Goal: Information Seeking & Learning: Learn about a topic

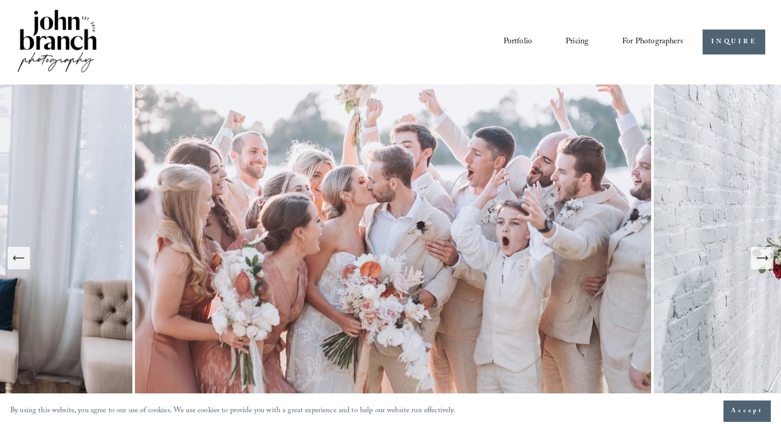
click at [503, 42] on link "Portfolio" at bounding box center [517, 42] width 29 height 17
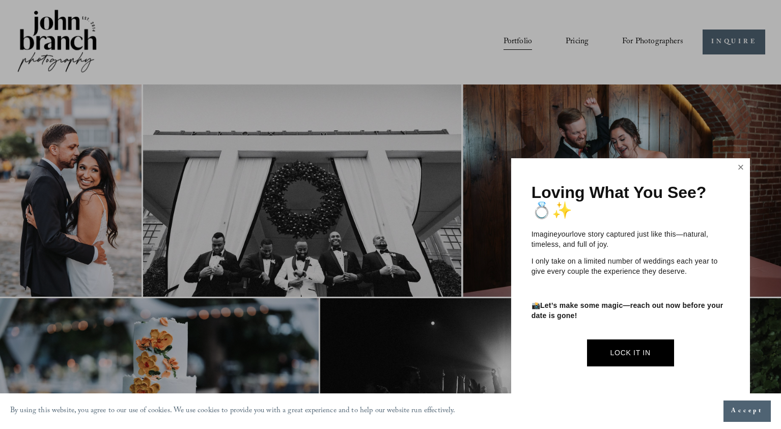
click at [740, 171] on link "Close" at bounding box center [740, 168] width 15 height 16
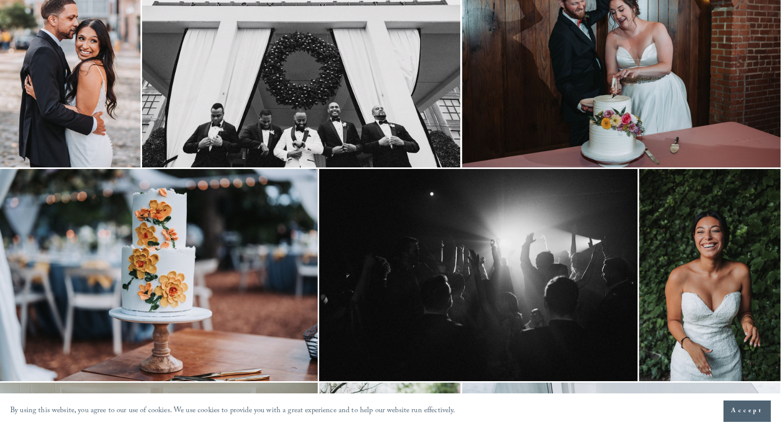
scroll to position [0, 1]
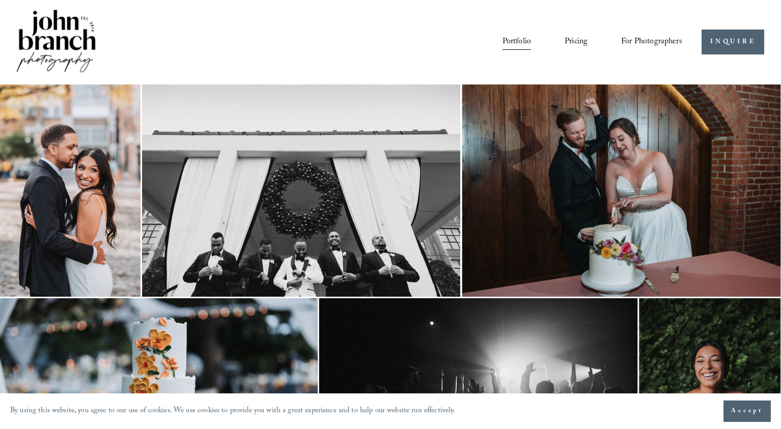
click at [511, 40] on link "Portfolio" at bounding box center [516, 42] width 29 height 17
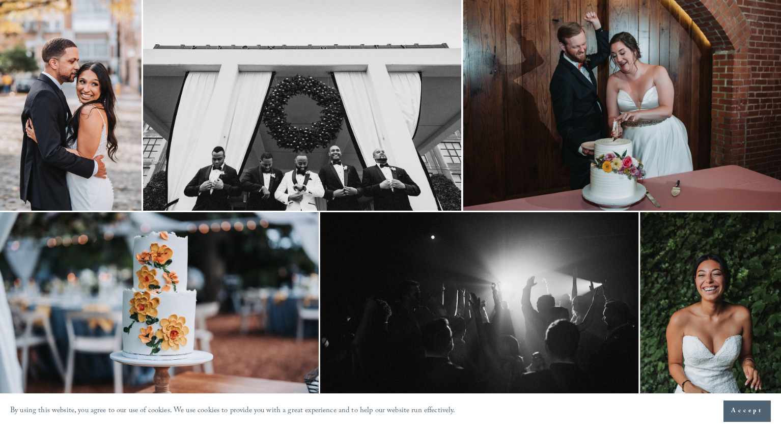
scroll to position [95, 0]
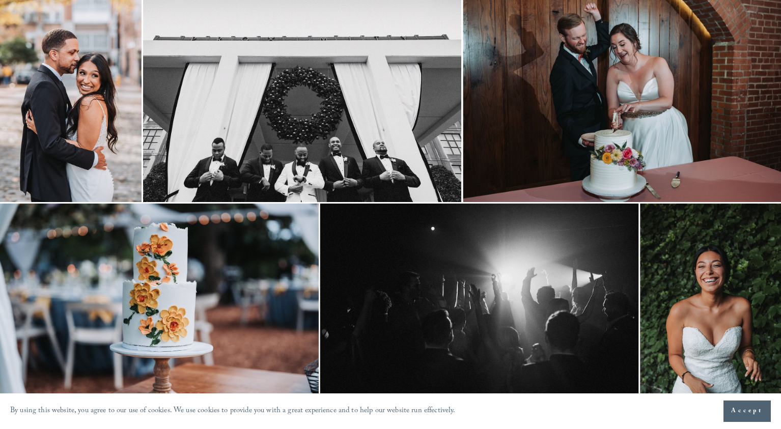
click at [375, 120] on img at bounding box center [302, 96] width 318 height 212
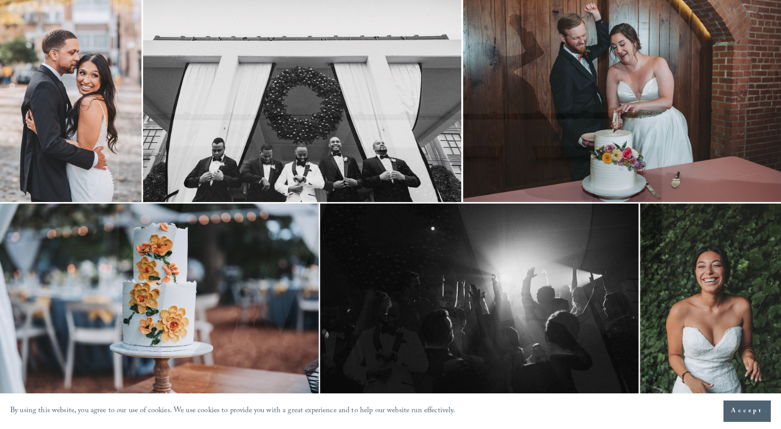
click at [755, 11] on div "Gallery" at bounding box center [390, 11] width 781 height 23
click at [759, 27] on div "Gallery" at bounding box center [390, 214] width 781 height 429
click at [758, 22] on button "Close" at bounding box center [761, 17] width 16 height 11
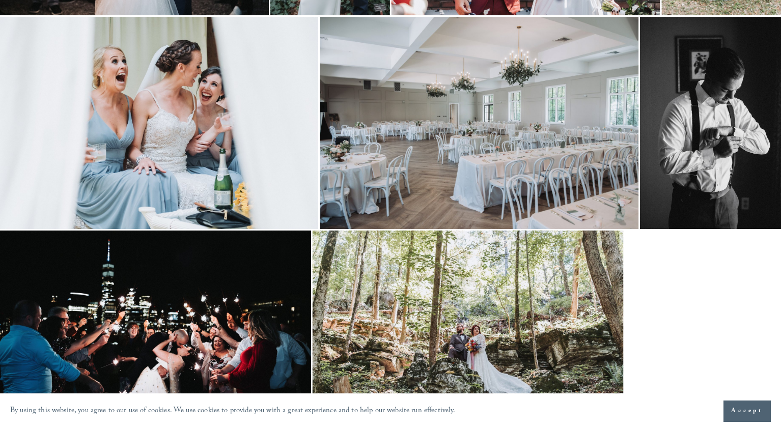
scroll to position [3035, 0]
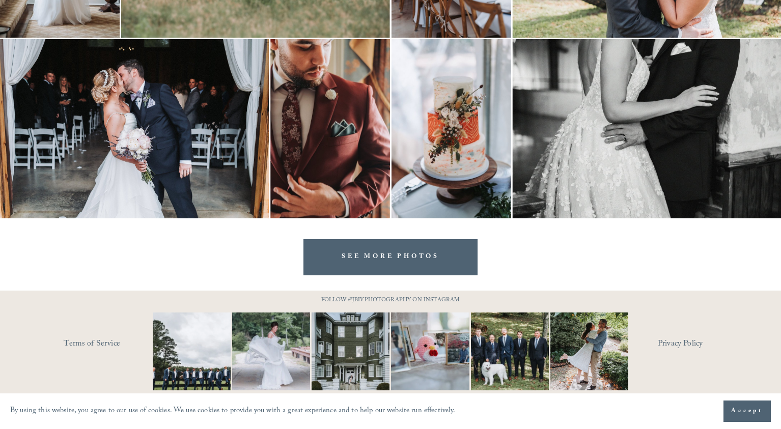
click at [189, 354] on img at bounding box center [191, 351] width 117 height 78
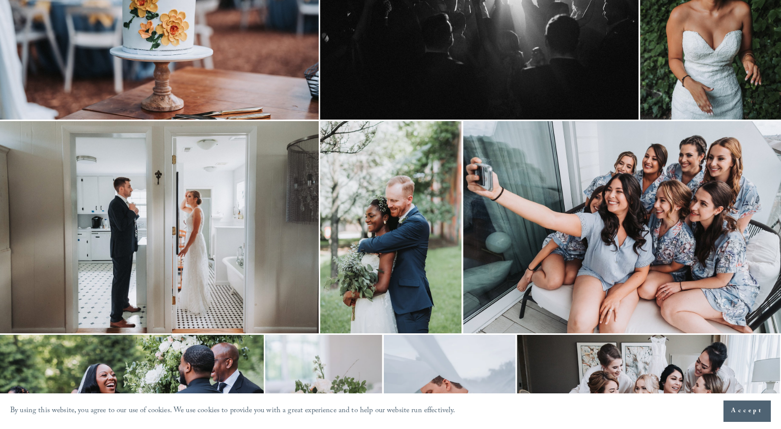
scroll to position [0, 0]
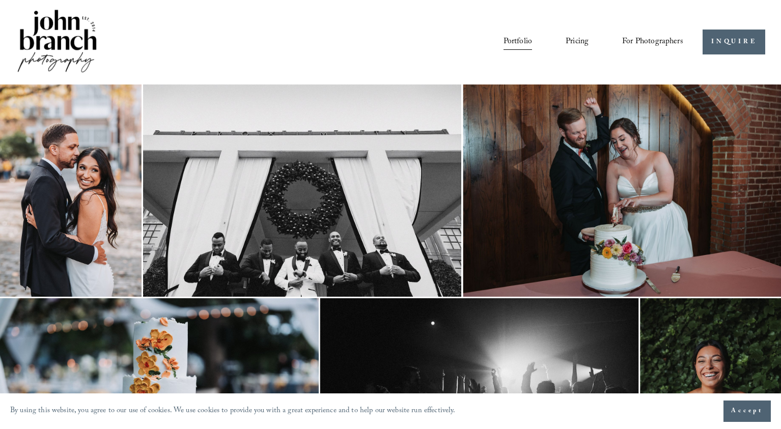
click at [577, 39] on link "Pricing" at bounding box center [576, 42] width 23 height 17
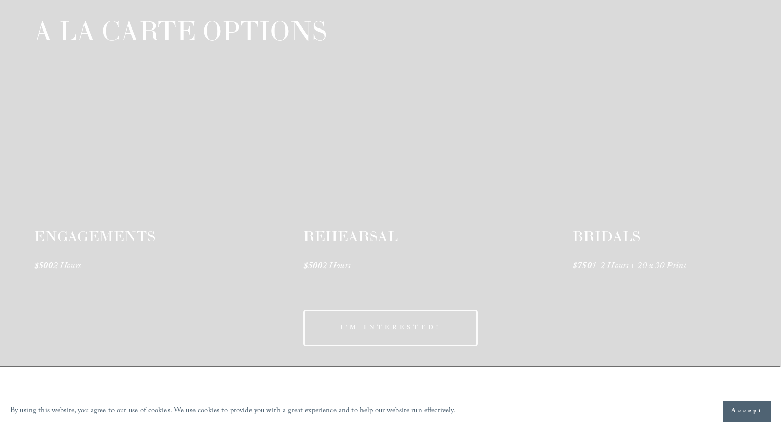
scroll to position [1484, 0]
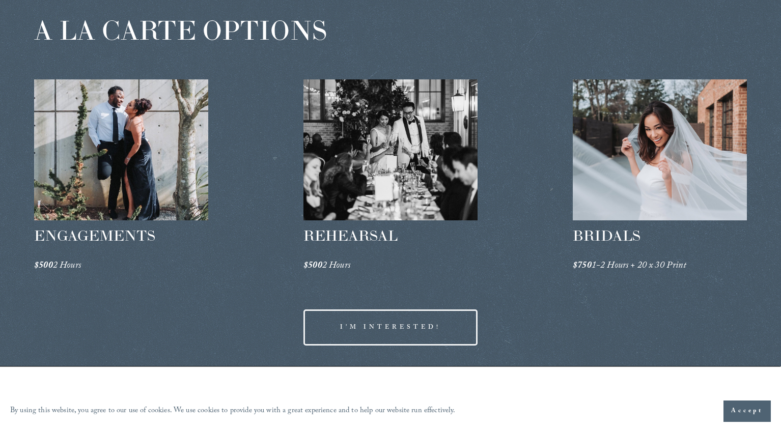
click at [107, 168] on div at bounding box center [121, 149] width 174 height 141
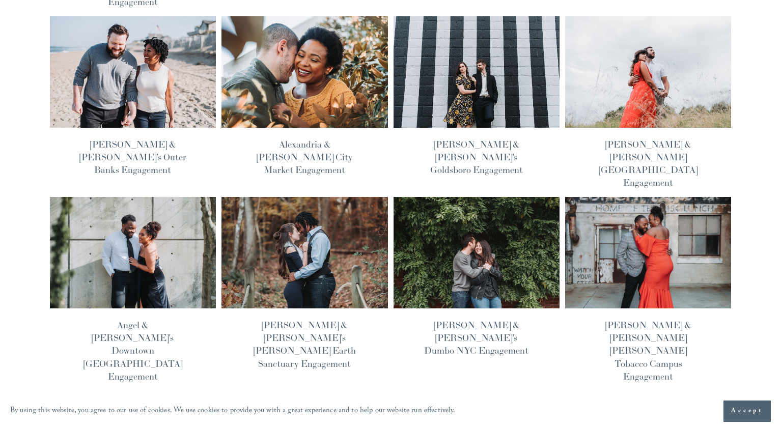
scroll to position [308, 0]
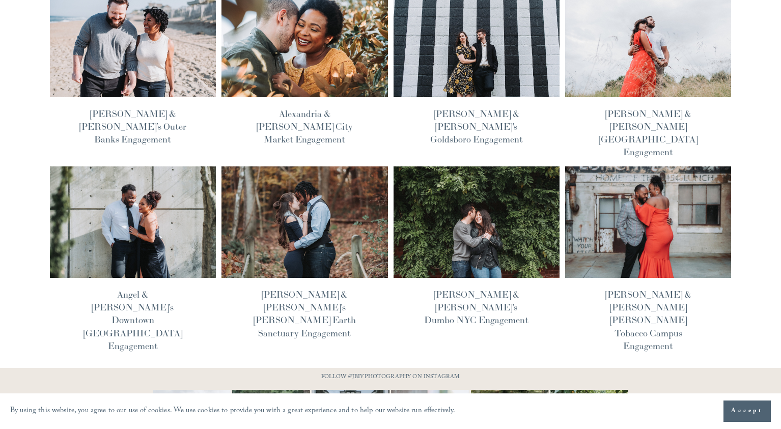
click at [331, 185] on img at bounding box center [304, 222] width 168 height 112
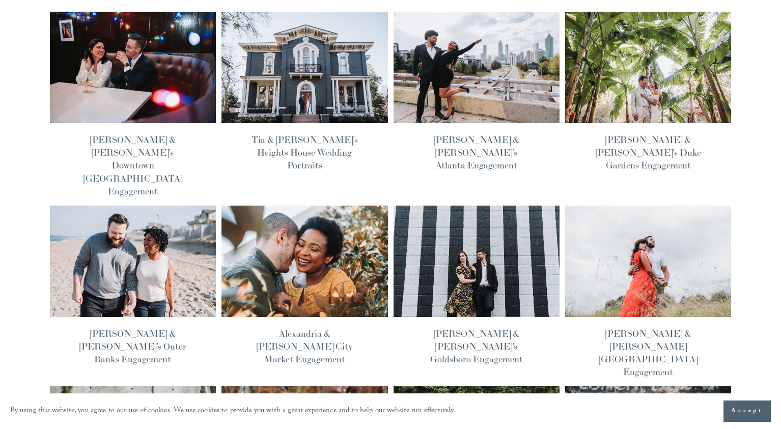
scroll to position [136, 0]
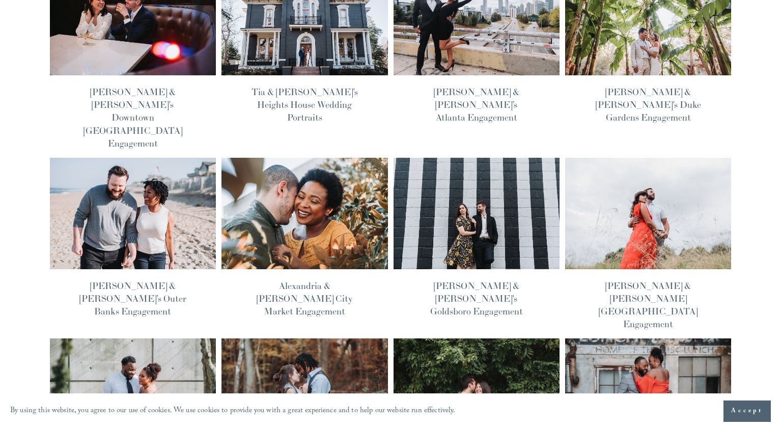
click at [645, 202] on img at bounding box center [648, 213] width 168 height 112
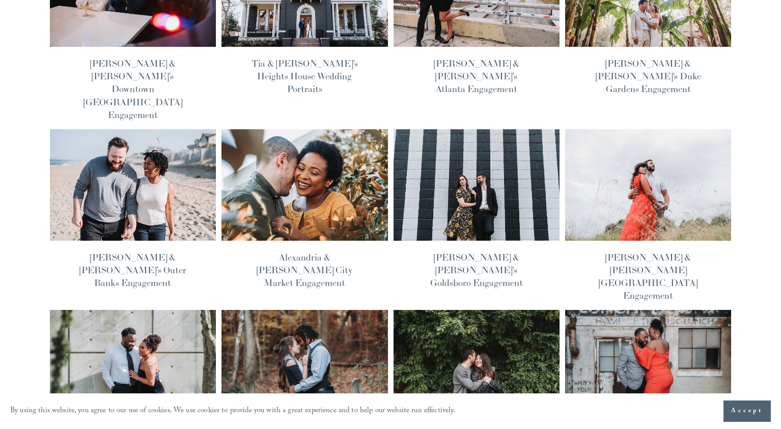
scroll to position [166, 0]
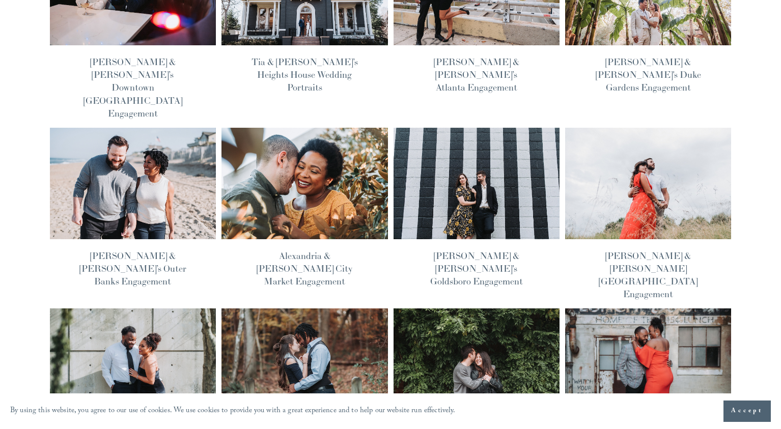
click at [632, 157] on img at bounding box center [648, 183] width 168 height 112
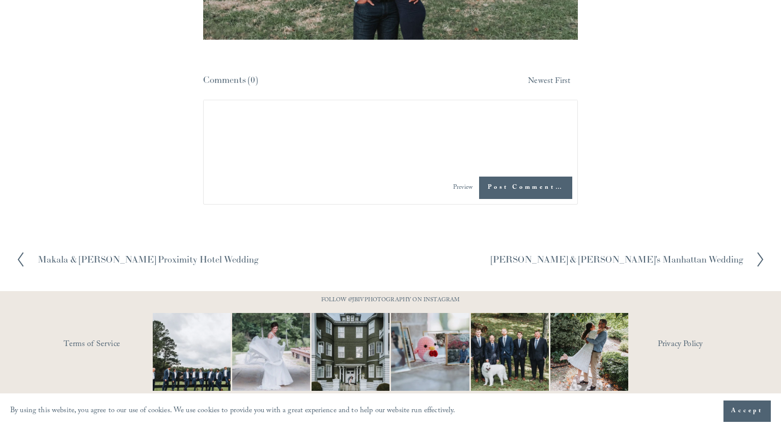
scroll to position [4581, 0]
click at [394, 151] on textarea at bounding box center [391, 135] width 374 height 71
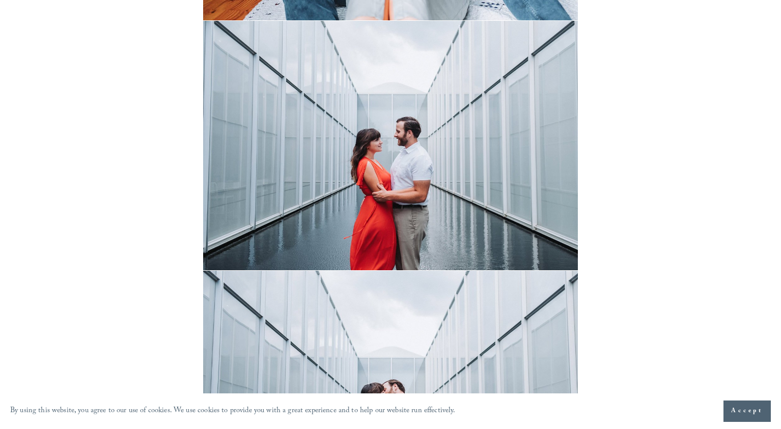
scroll to position [2105, 0]
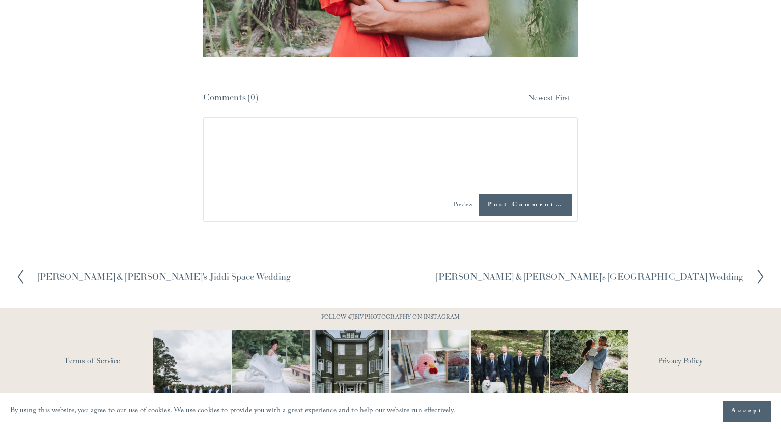
scroll to position [5221, 0]
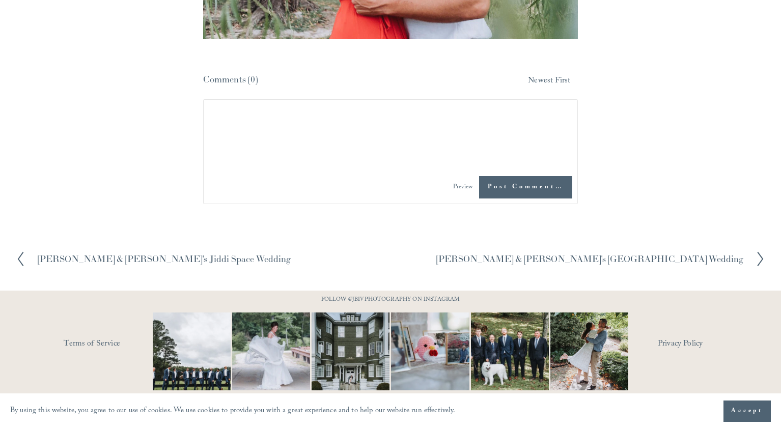
click at [683, 258] on h2 "[PERSON_NAME] & [PERSON_NAME]'s [GEOGRAPHIC_DATA] Wedding" at bounding box center [589, 258] width 307 height 9
